Goal: Task Accomplishment & Management: Use online tool/utility

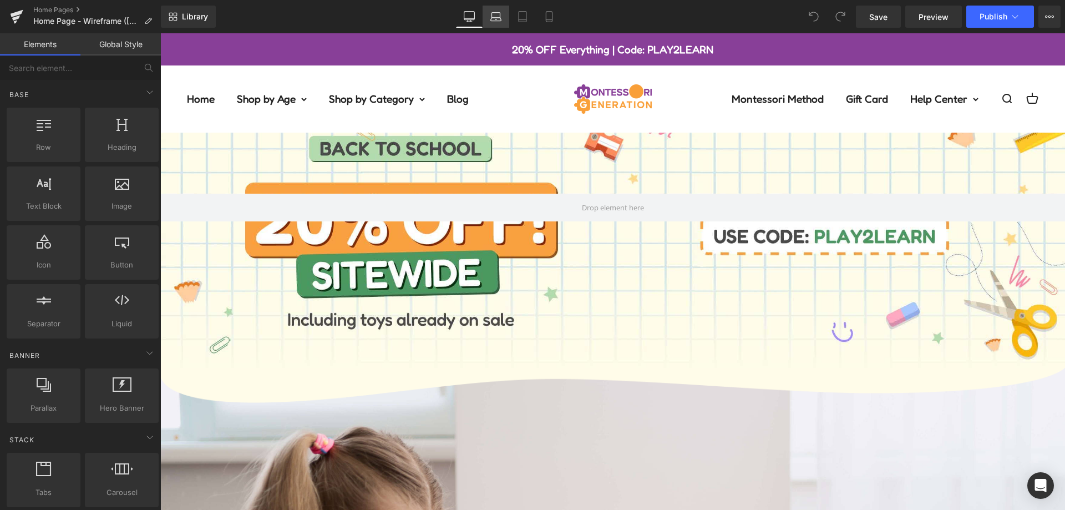
click at [496, 14] on icon at bounding box center [495, 16] width 11 height 11
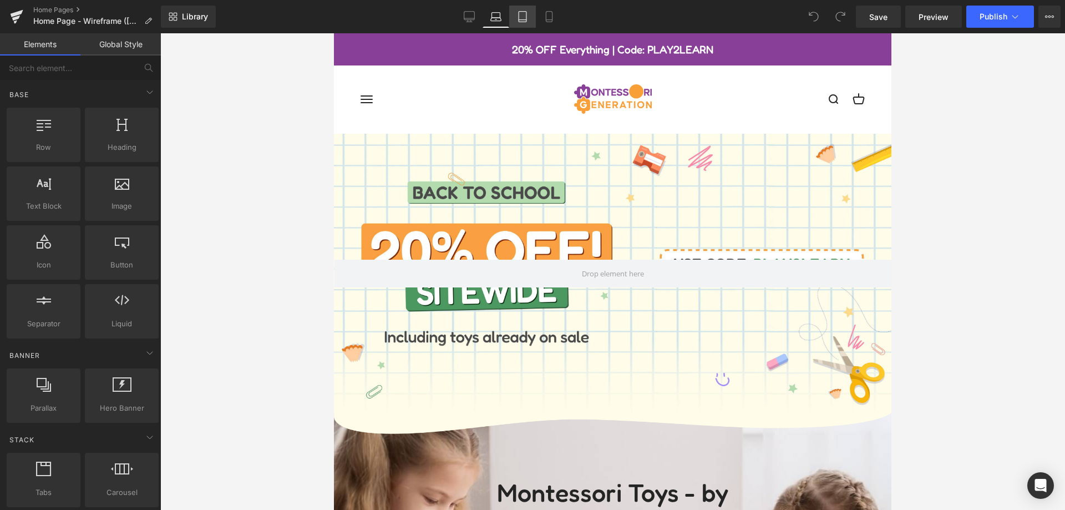
click at [526, 17] on icon at bounding box center [523, 17] width 8 height 11
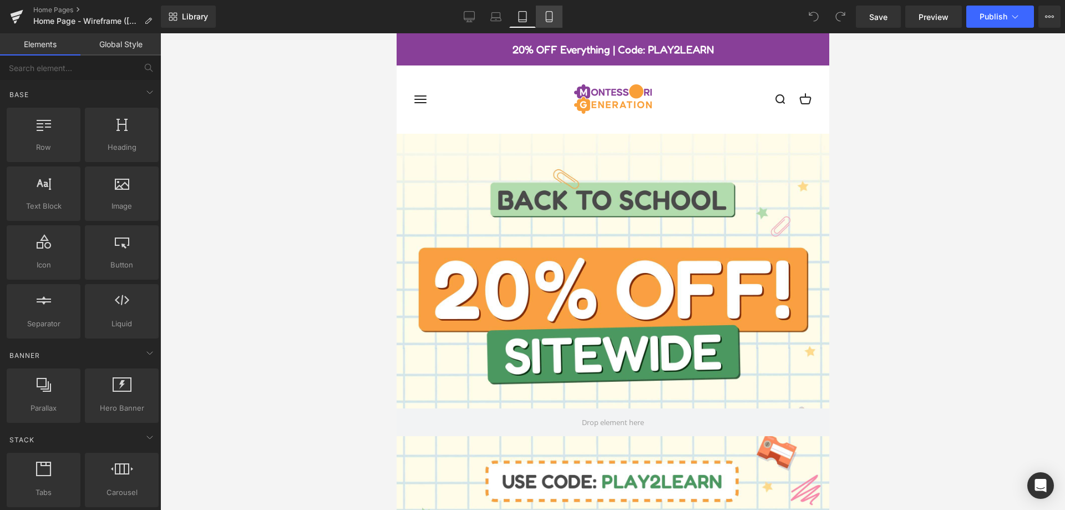
scroll to position [279, 0]
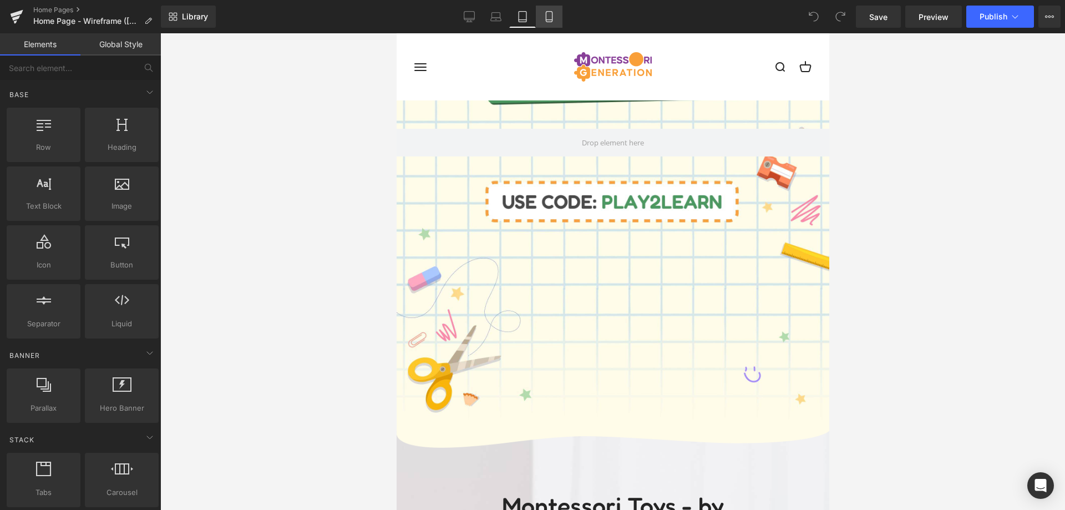
click at [548, 18] on icon at bounding box center [548, 16] width 11 height 11
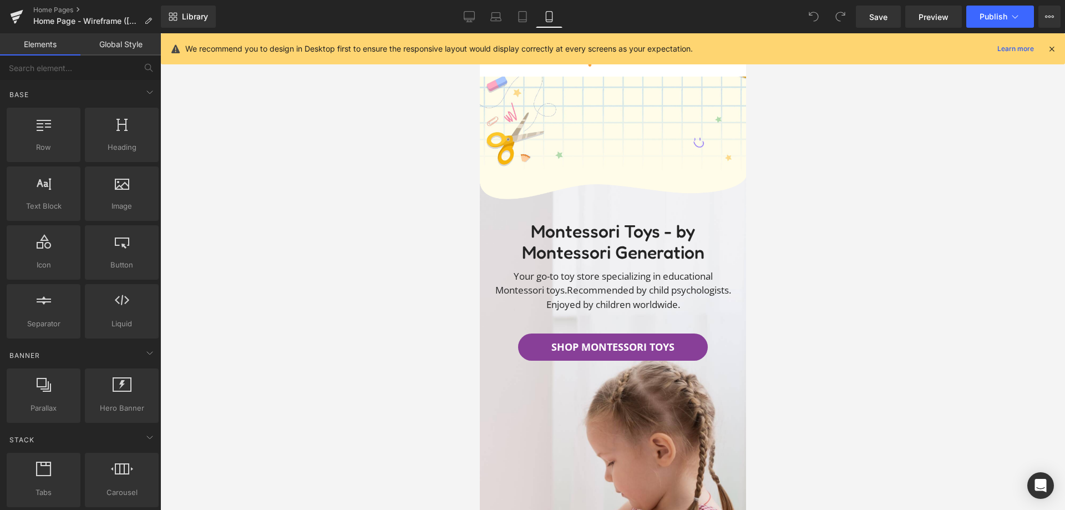
scroll to position [445, 0]
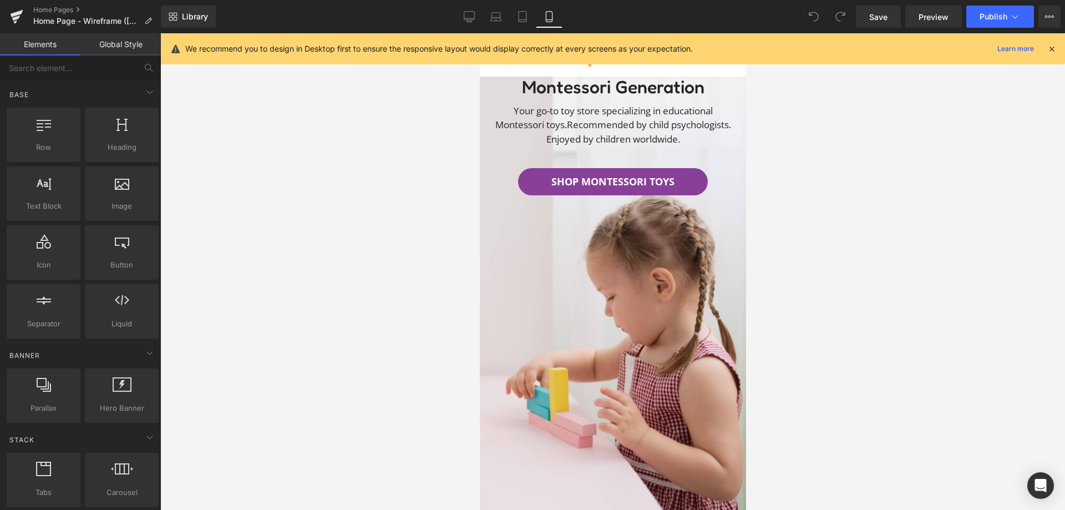
click at [1049, 48] on icon at bounding box center [1051, 49] width 10 height 10
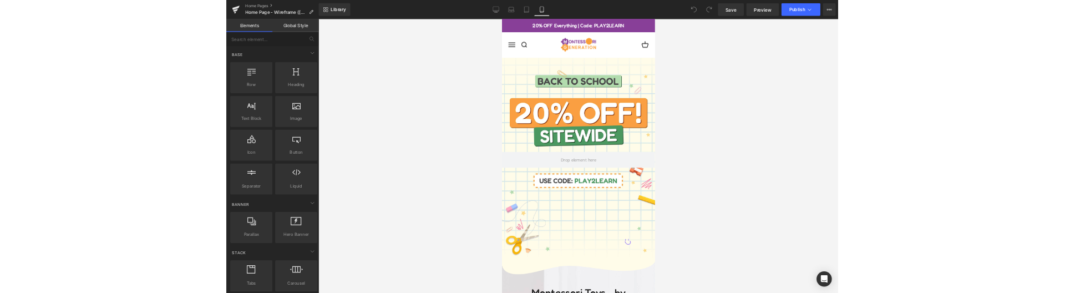
scroll to position [0, 0]
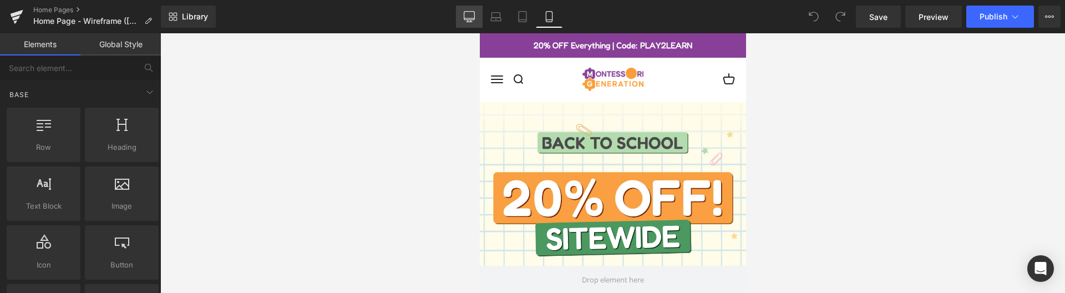
drag, startPoint x: 459, startPoint y: 12, endPoint x: 402, endPoint y: 139, distance: 139.0
click at [459, 12] on link "Desktop" at bounding box center [469, 17] width 27 height 22
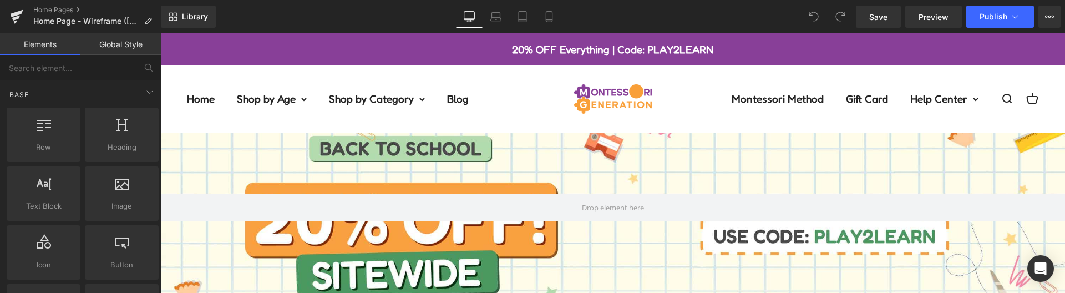
click at [344, 41] on div "20% OFF Everything | Code: PLAY2LEARN" at bounding box center [612, 49] width 851 height 17
click at [626, 35] on link at bounding box center [626, 28] width 12 height 13
click at [632, 32] on icon at bounding box center [631, 29] width 6 height 6
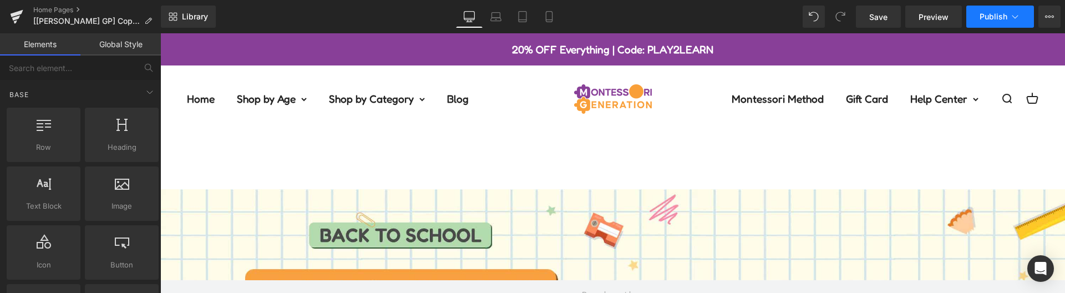
click at [987, 18] on span "Publish" at bounding box center [993, 16] width 28 height 9
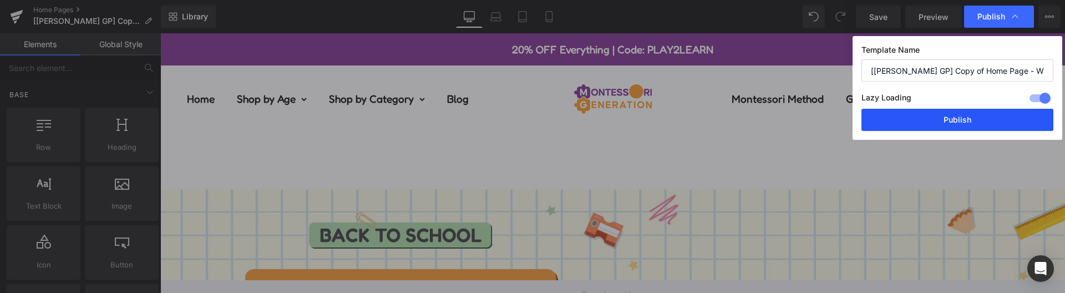
click at [947, 126] on button "Publish" at bounding box center [957, 120] width 192 height 22
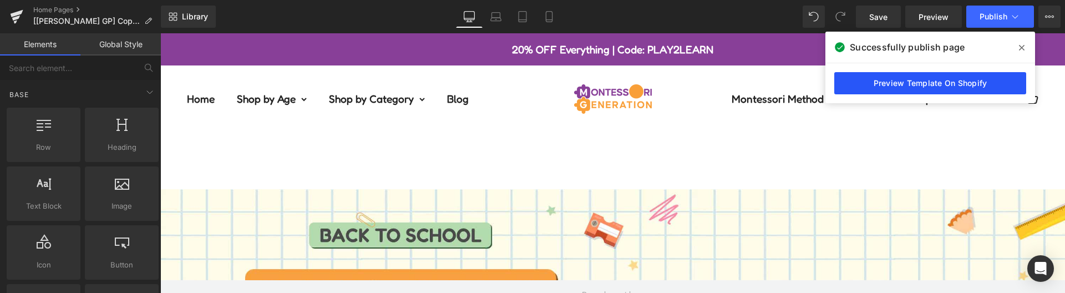
click at [844, 74] on link "Preview Template On Shopify" at bounding box center [930, 83] width 192 height 22
